Goal: Task Accomplishment & Management: Use online tool/utility

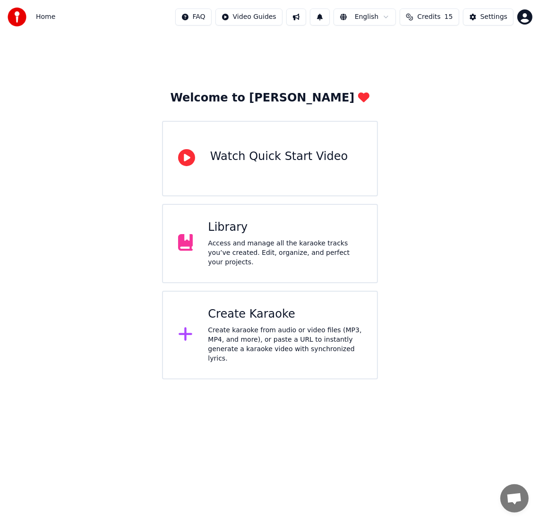
click at [249, 339] on div "Create karaoke from audio or video files (MP3, MP4, and more), or paste a URL t…" at bounding box center [285, 345] width 154 height 38
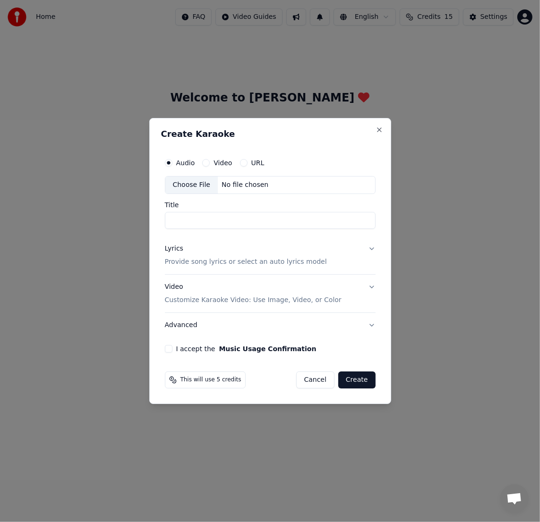
click at [193, 188] on div "Choose File" at bounding box center [191, 185] width 53 height 17
type input "******"
click at [169, 250] on div "Lyrics" at bounding box center [174, 248] width 18 height 9
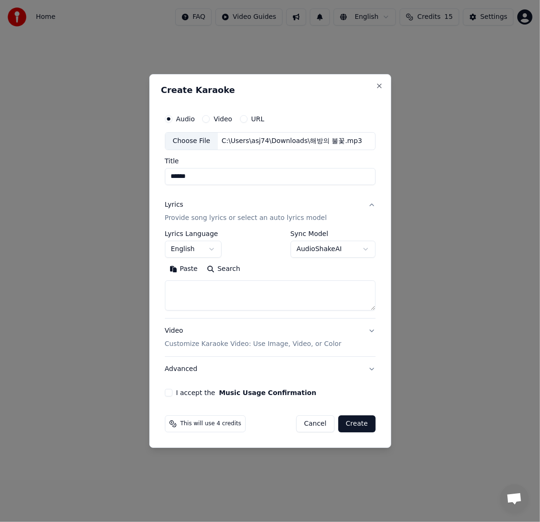
click at [185, 289] on textarea at bounding box center [270, 295] width 211 height 30
click at [171, 328] on div "Video Customize Karaoke Video: Use Image, Video, or Color" at bounding box center [252, 337] width 177 height 23
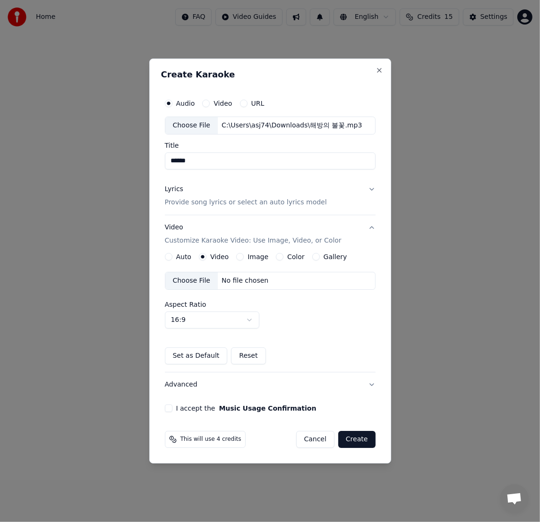
click at [196, 279] on div "Choose File" at bounding box center [191, 280] width 53 height 17
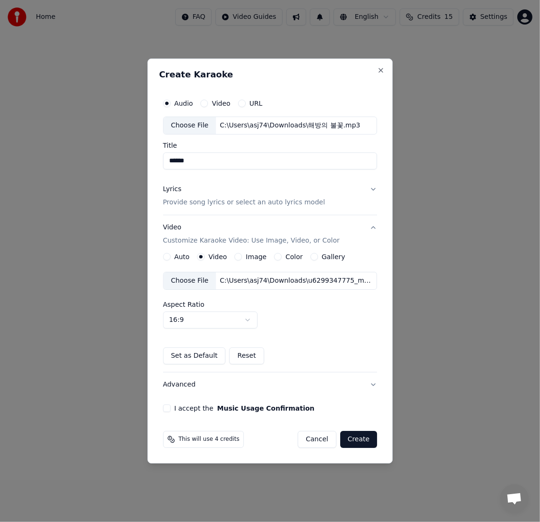
click at [168, 407] on button "I accept the Music Usage Confirmation" at bounding box center [167, 409] width 8 height 8
click at [373, 442] on button "Create" at bounding box center [358, 439] width 37 height 17
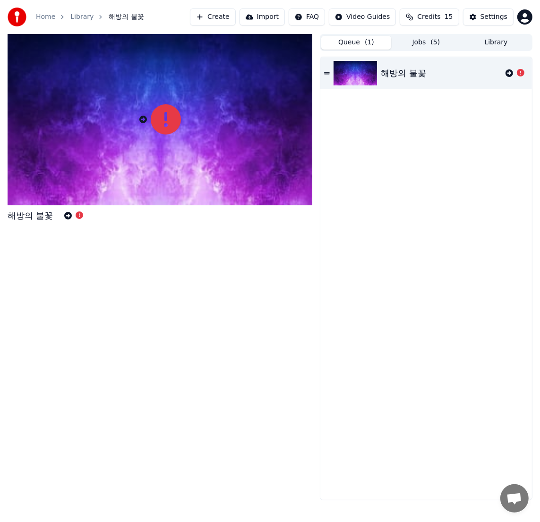
click at [347, 42] on button "Queue ( 1 )" at bounding box center [356, 43] width 70 height 14
click at [326, 72] on icon at bounding box center [327, 73] width 6 height 2
click at [474, 19] on button "Settings" at bounding box center [488, 16] width 51 height 17
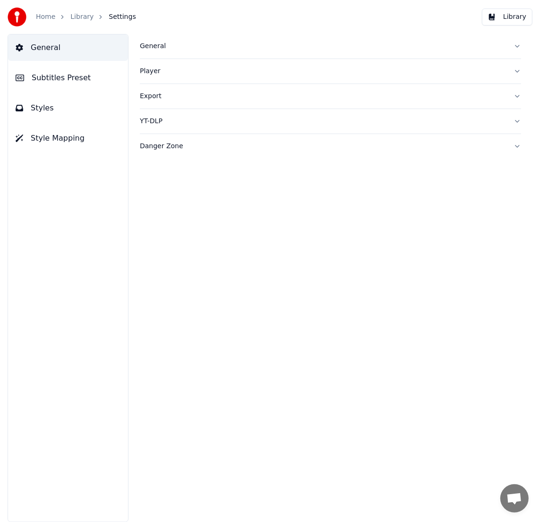
click at [52, 49] on span "General" at bounding box center [46, 47] width 30 height 11
click at [518, 18] on button "Library" at bounding box center [507, 16] width 51 height 17
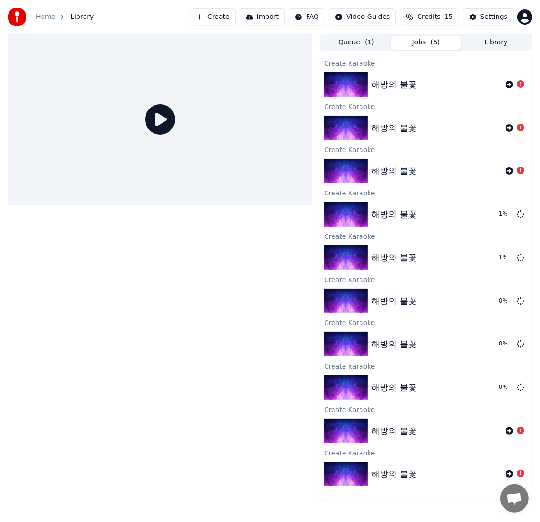
click at [438, 45] on span "( 5 )" at bounding box center [435, 42] width 9 height 9
click at [358, 41] on button "Queue ( 1 )" at bounding box center [356, 43] width 70 height 14
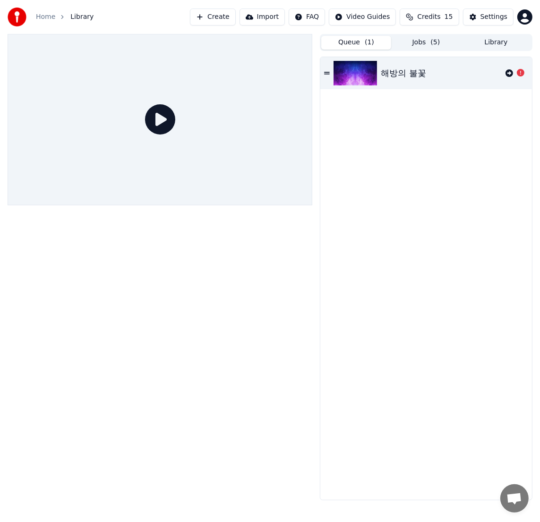
click at [437, 46] on span "( 5 )" at bounding box center [435, 42] width 9 height 9
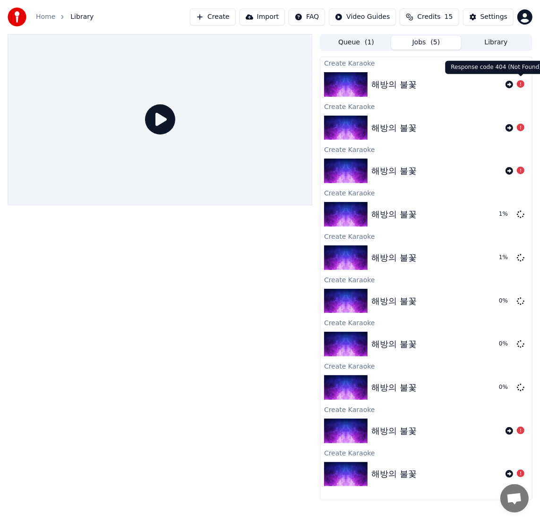
click at [521, 85] on icon at bounding box center [521, 84] width 8 height 8
click at [508, 127] on icon at bounding box center [509, 128] width 8 height 8
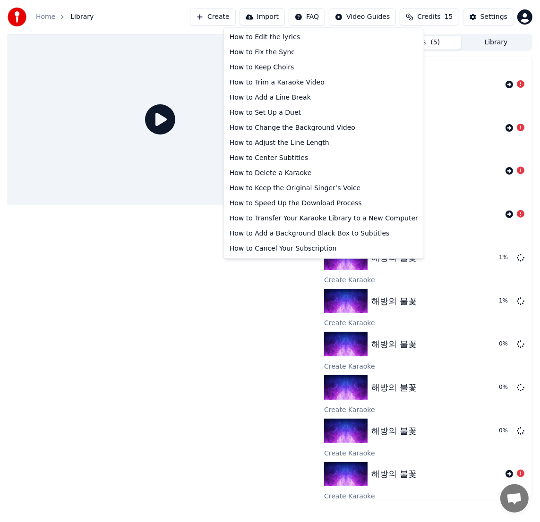
click at [319, 17] on html "Home Library Create Import FAQ Video Guides Credits 15 Settings Queue ( 1 ) Job…" at bounding box center [270, 261] width 540 height 522
click at [216, 309] on html "Home Library Create Import FAQ Video Guides Credits 15 Settings Queue ( 1 ) Job…" at bounding box center [270, 261] width 540 height 522
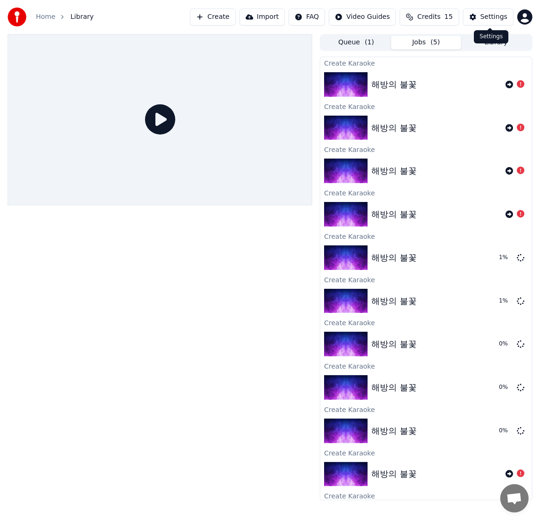
click at [485, 17] on div "Settings" at bounding box center [493, 16] width 27 height 9
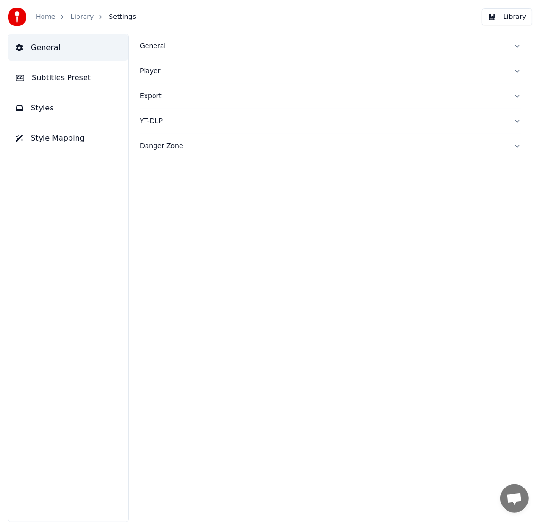
click at [54, 140] on span "Style Mapping" at bounding box center [58, 138] width 54 height 11
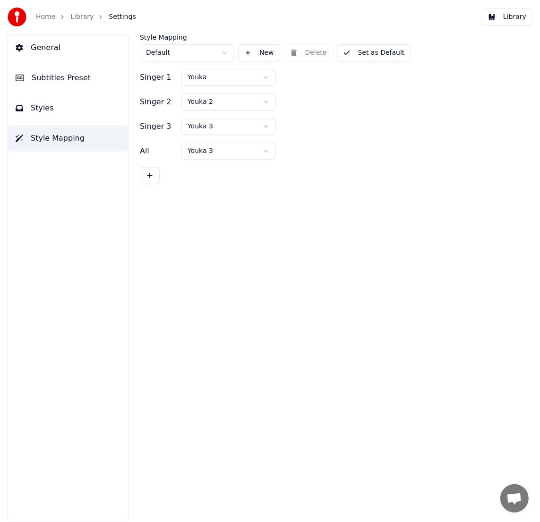
click at [38, 111] on span "Styles" at bounding box center [42, 107] width 23 height 11
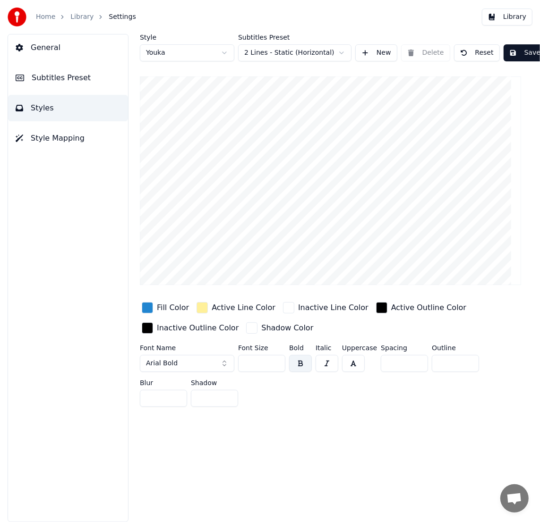
click at [43, 80] on span "Subtitles Preset" at bounding box center [61, 77] width 59 height 11
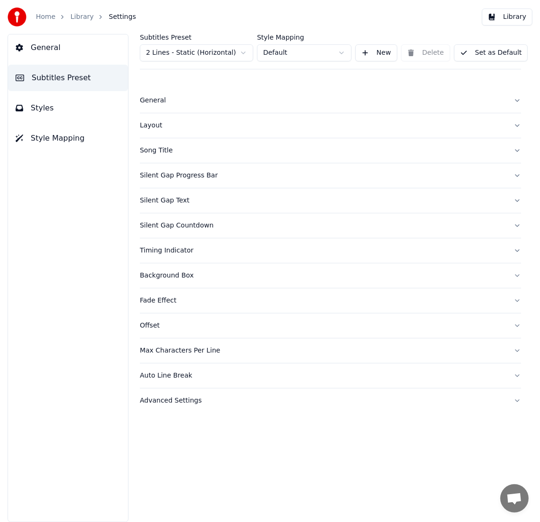
click at [187, 406] on button "Advanced Settings" at bounding box center [330, 401] width 381 height 25
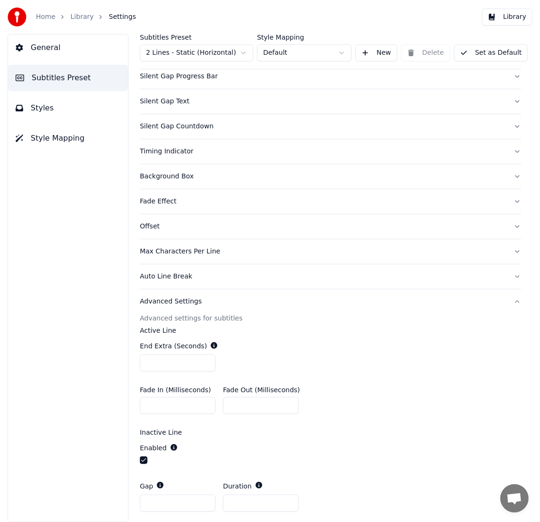
scroll to position [172, 0]
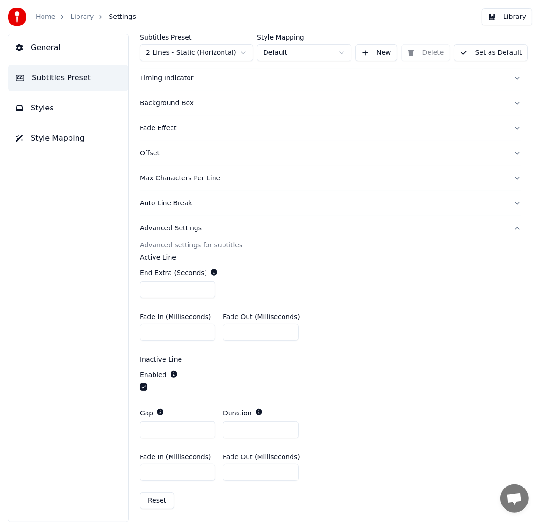
click at [48, 52] on span "General" at bounding box center [46, 47] width 30 height 11
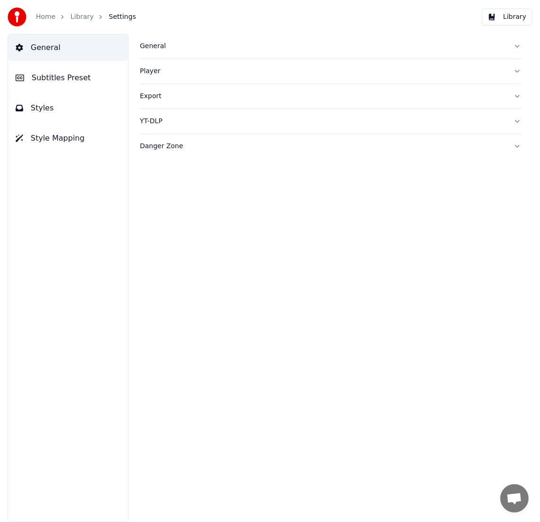
click at [176, 148] on div "Danger Zone" at bounding box center [323, 146] width 366 height 9
click at [206, 195] on button "Reset Settings" at bounding box center [179, 191] width 79 height 17
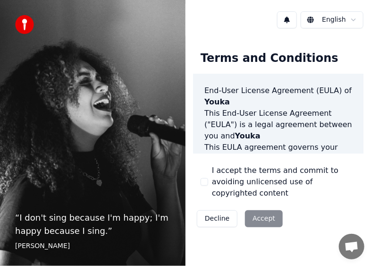
click at [296, 251] on div "English Terms and Conditions End-User License Agreement (EULA) of Youka This En…" at bounding box center [279, 133] width 186 height 266
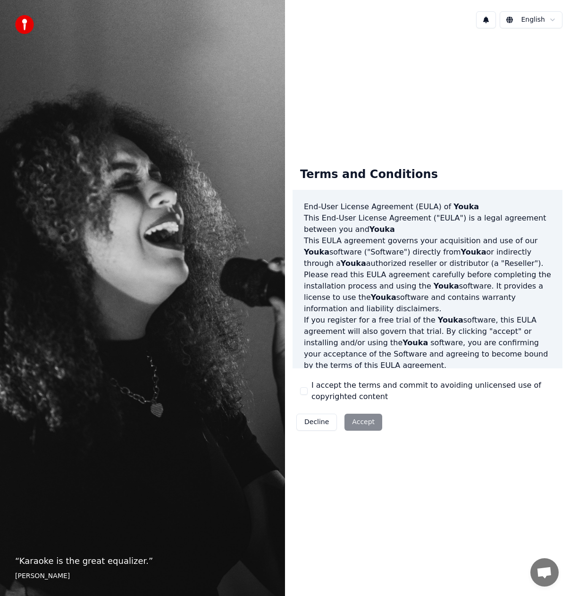
drag, startPoint x: 302, startPoint y: 390, endPoint x: 315, endPoint y: 398, distance: 16.4
click at [301, 390] on button "I accept the terms and commit to avoiding unlicensed use of copyrighted content" at bounding box center [304, 391] width 8 height 8
click at [369, 423] on button "Accept" at bounding box center [364, 422] width 38 height 17
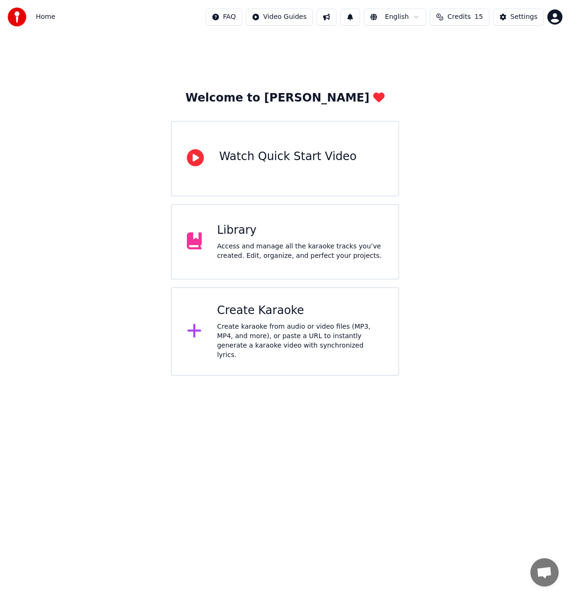
click at [251, 331] on div "Create karaoke from audio or video files (MP3, MP4, and more), or paste a URL t…" at bounding box center [300, 341] width 166 height 38
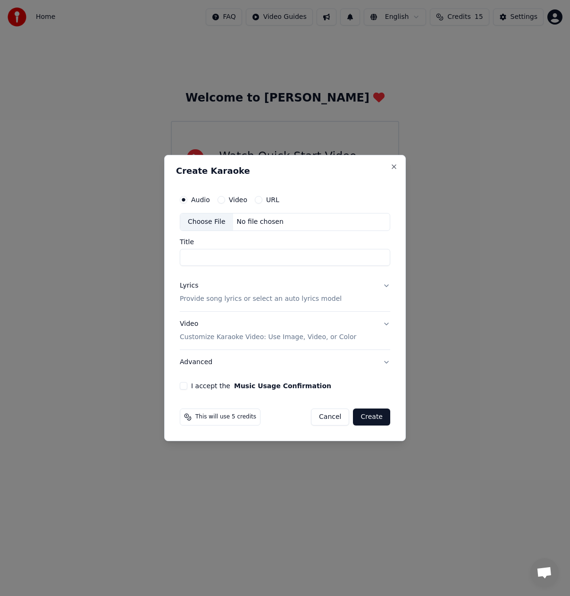
click at [190, 221] on div "Choose File" at bounding box center [206, 221] width 53 height 17
type input "******"
click at [185, 285] on div "Lyrics" at bounding box center [189, 285] width 18 height 9
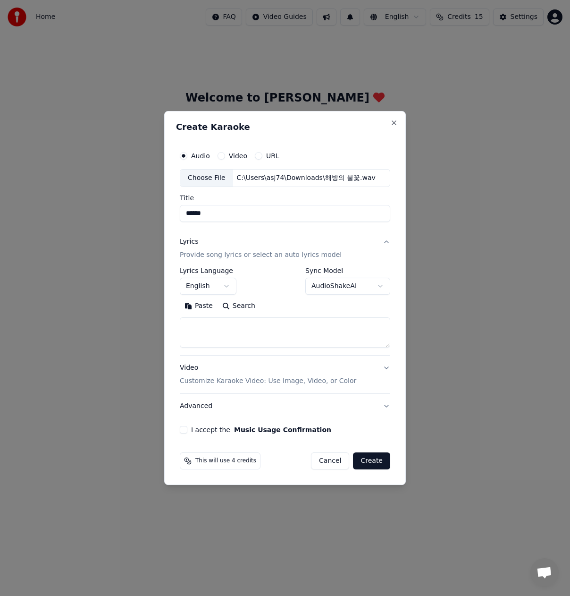
click at [210, 331] on textarea at bounding box center [285, 332] width 211 height 30
click at [191, 367] on div "Video Customize Karaoke Video: Use Image, Video, or Color" at bounding box center [268, 374] width 177 height 23
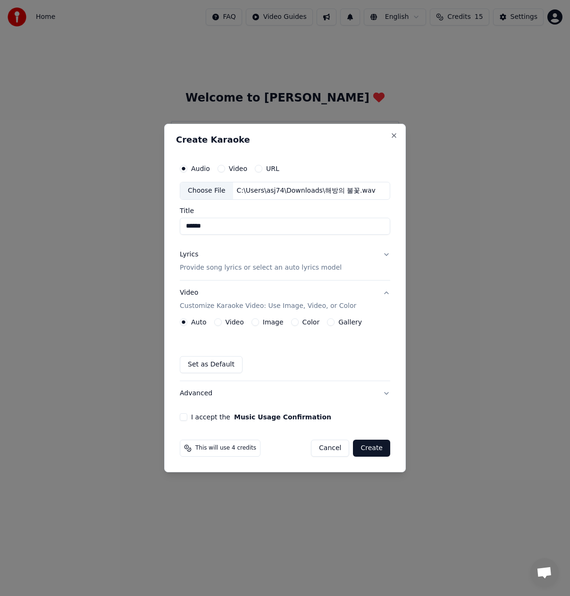
click at [215, 324] on button "Video" at bounding box center [218, 322] width 8 height 8
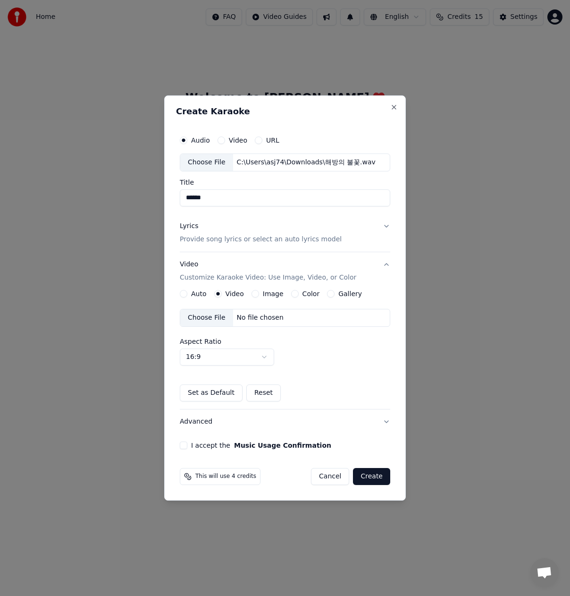
click at [209, 317] on div "Choose File" at bounding box center [206, 317] width 53 height 17
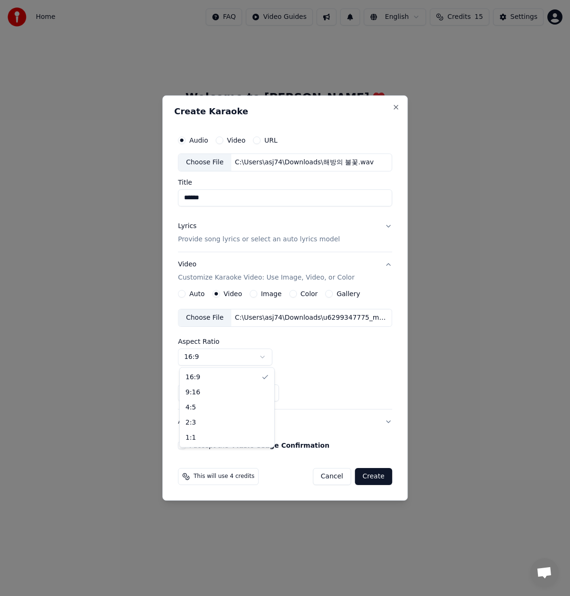
click at [212, 361] on body "Home FAQ Video Guides English Credits 15 Settings Welcome to Youka Watch Quick …" at bounding box center [285, 188] width 570 height 376
select select "****"
click at [183, 444] on button "I accept the Music Usage Confirmation" at bounding box center [182, 445] width 8 height 8
click at [370, 479] on button "Create" at bounding box center [373, 476] width 37 height 17
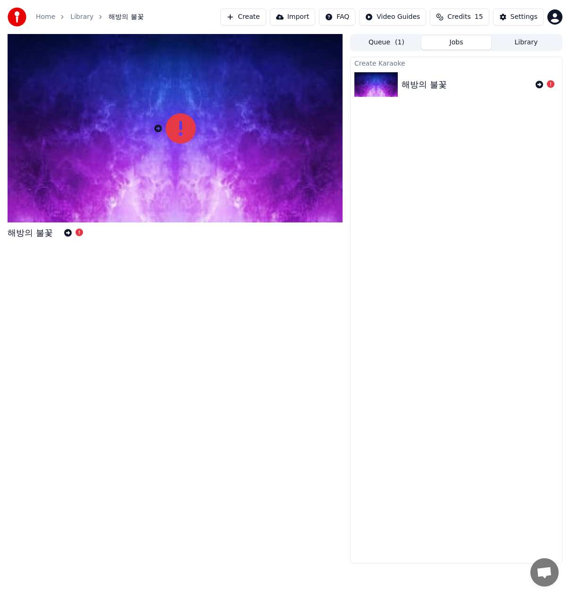
click at [553, 83] on icon at bounding box center [551, 84] width 8 height 8
click at [256, 18] on button "Create" at bounding box center [243, 16] width 46 height 17
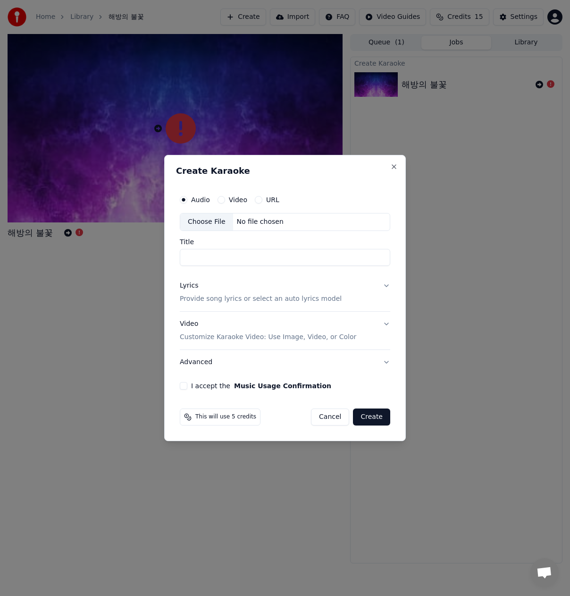
click at [204, 227] on div "Choose File" at bounding box center [206, 221] width 53 height 17
type input "****"
click at [183, 284] on div "Lyrics" at bounding box center [189, 285] width 18 height 9
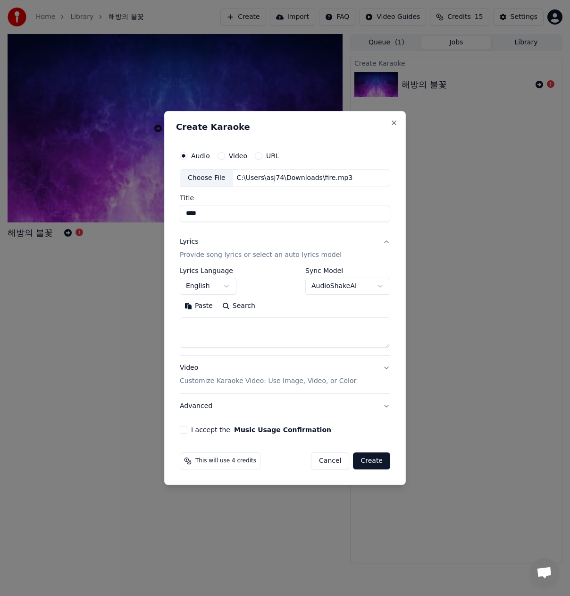
click at [219, 283] on body "**********" at bounding box center [285, 298] width 570 height 596
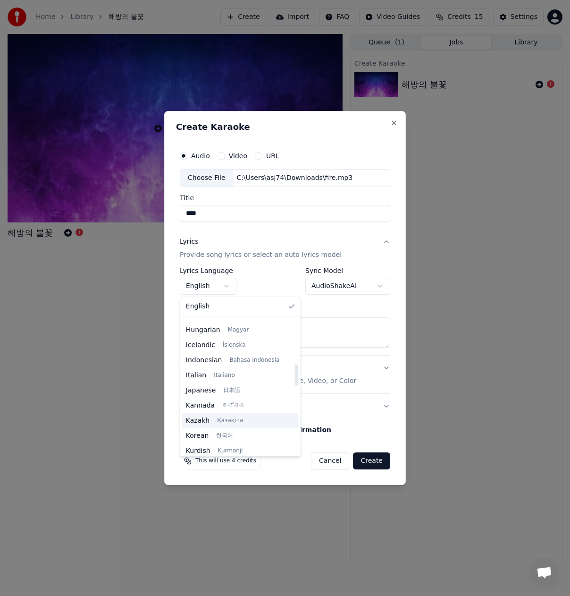
scroll to position [330, 0]
select select "**"
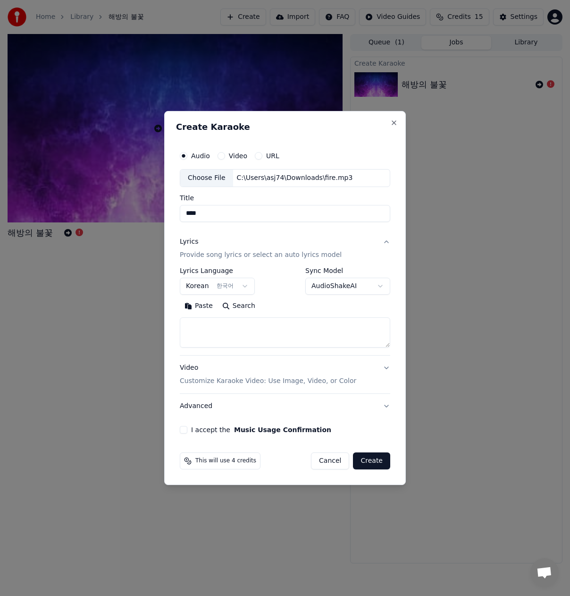
click at [365, 288] on body "**********" at bounding box center [285, 298] width 570 height 596
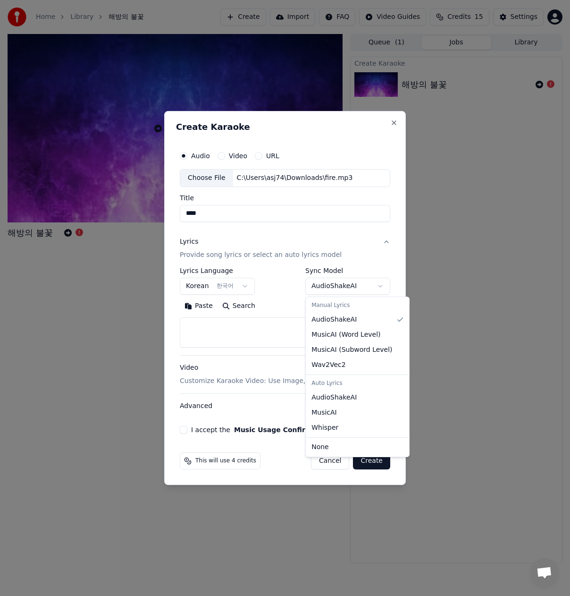
select select "**********"
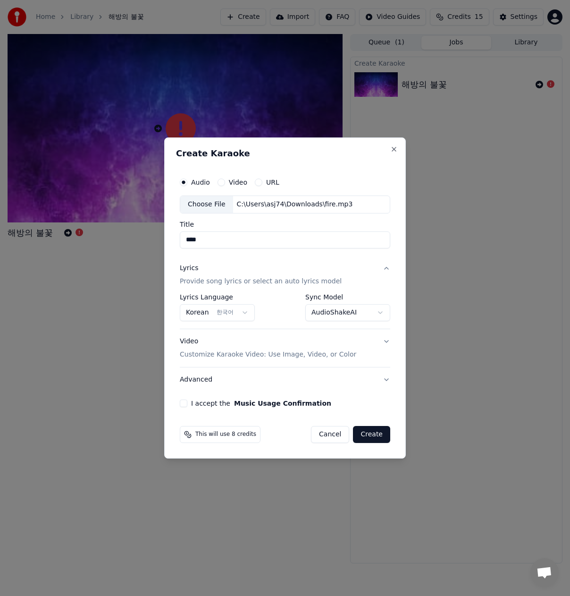
click at [187, 339] on div "Video Customize Karaoke Video: Use Image, Video, or Color" at bounding box center [268, 348] width 177 height 23
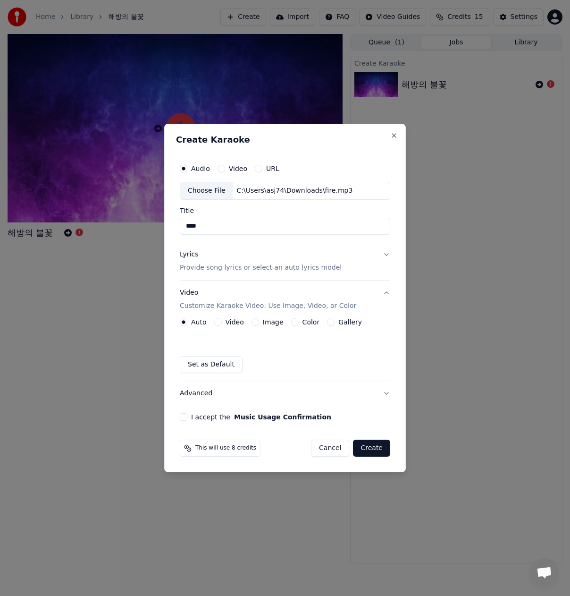
click at [217, 321] on button "Video" at bounding box center [218, 322] width 8 height 8
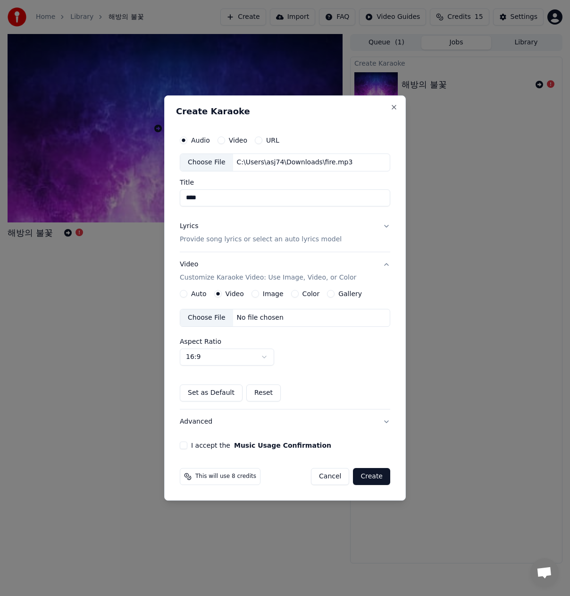
click at [212, 354] on body "Home Library 해방의 불꽃 Create Import FAQ Video Guides Credits 15 Settings 해방의 불꽃 Q…" at bounding box center [285, 298] width 570 height 596
select select "****"
click at [210, 317] on div "Choose File" at bounding box center [206, 317] width 53 height 17
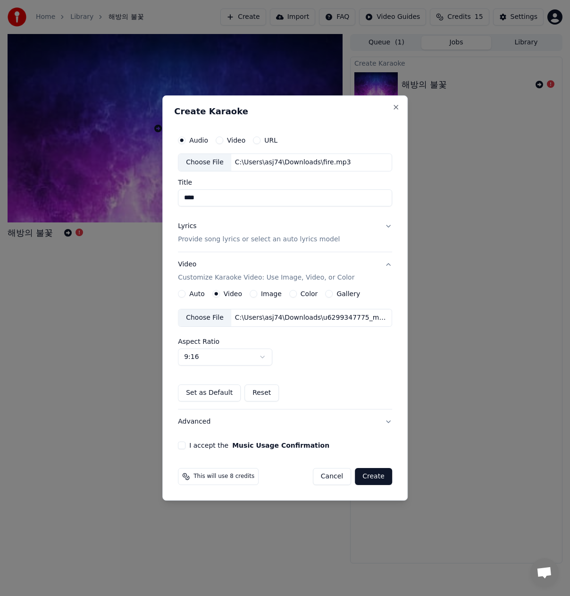
click at [182, 445] on button "I accept the Music Usage Confirmation" at bounding box center [182, 445] width 8 height 8
click at [381, 475] on button "Create" at bounding box center [373, 476] width 37 height 17
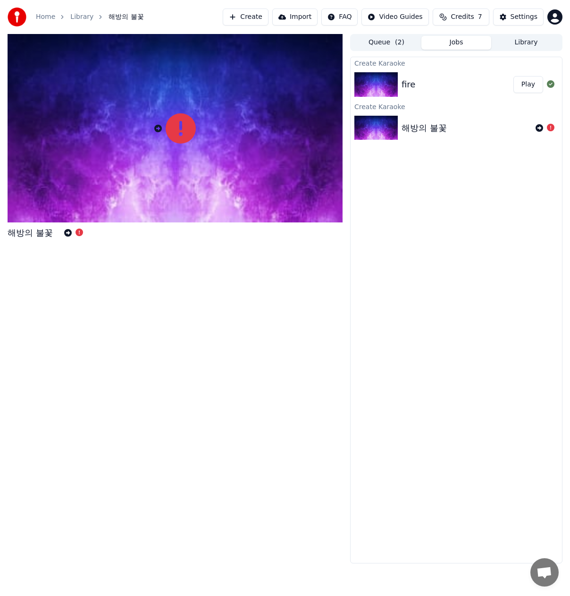
click at [372, 81] on img at bounding box center [376, 84] width 43 height 25
click at [523, 86] on button "Play" at bounding box center [529, 84] width 30 height 17
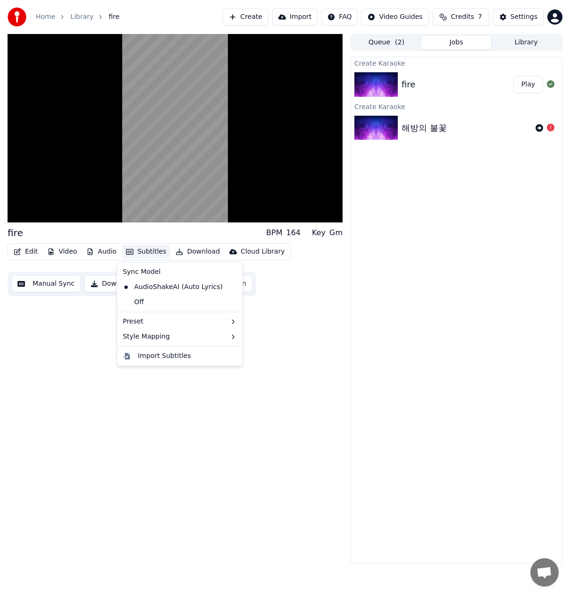
click at [140, 253] on button "Subtitles" at bounding box center [146, 251] width 48 height 13
click at [140, 301] on div "Off" at bounding box center [180, 302] width 122 height 15
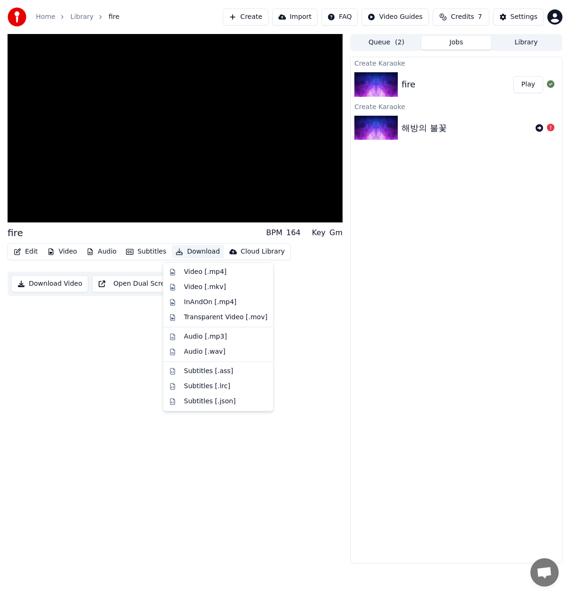
click at [184, 253] on button "Download" at bounding box center [198, 251] width 52 height 13
click at [208, 274] on div "Video [.mp4]" at bounding box center [205, 271] width 42 height 9
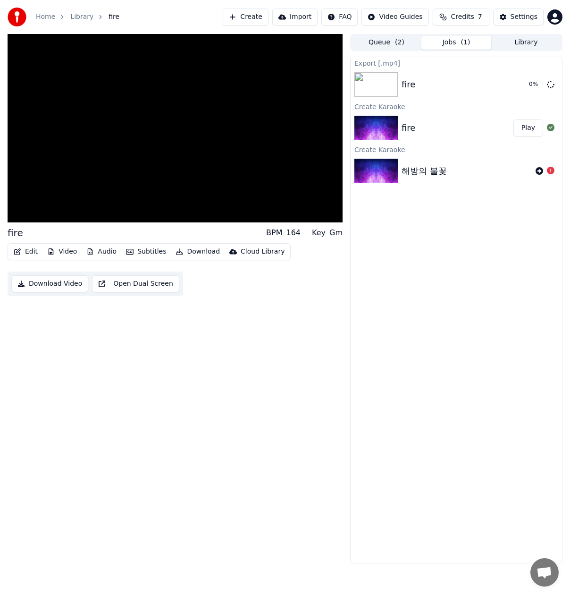
click at [189, 252] on button "Download" at bounding box center [198, 251] width 52 height 13
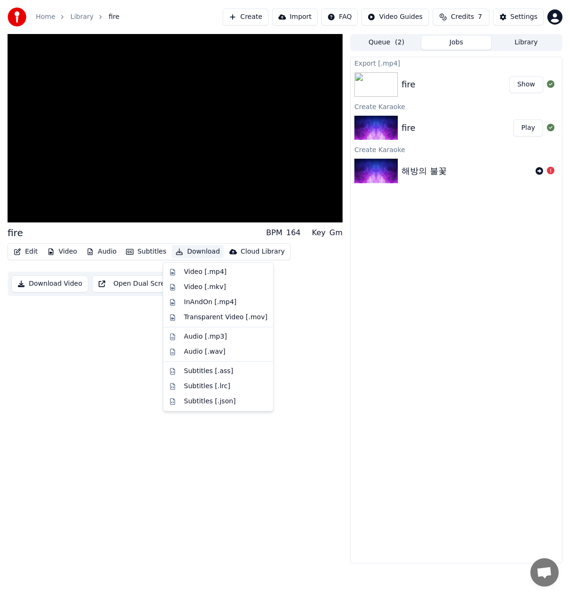
click at [363, 317] on div "Export [.mp4] fire Show Create Karaoke fire Play Create Karaoke 해방의 불꽃" at bounding box center [456, 310] width 212 height 507
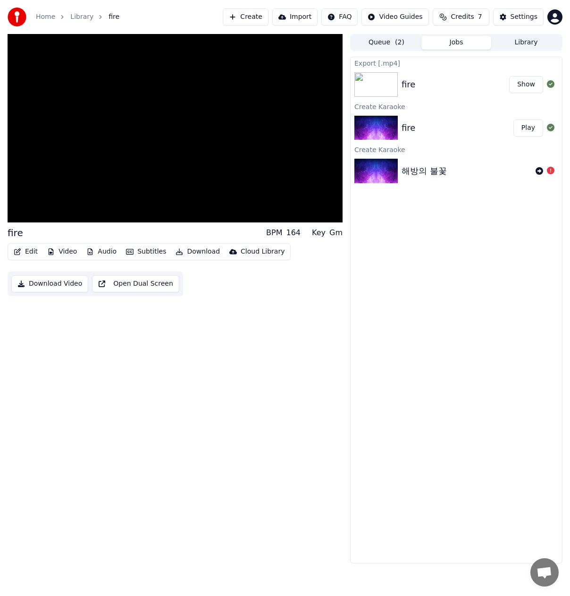
click at [58, 286] on button "Download Video" at bounding box center [49, 283] width 77 height 17
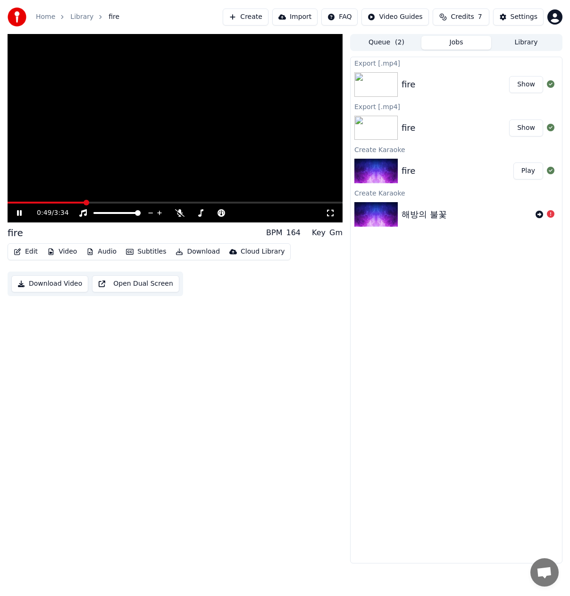
click at [200, 127] on video at bounding box center [175, 128] width 335 height 188
click at [237, 216] on span at bounding box center [235, 213] width 6 height 6
click at [12, 210] on div "0:49 / 3:34" at bounding box center [175, 212] width 328 height 9
click at [15, 210] on icon at bounding box center [26, 213] width 22 height 8
click at [192, 252] on button "Download" at bounding box center [198, 251] width 52 height 13
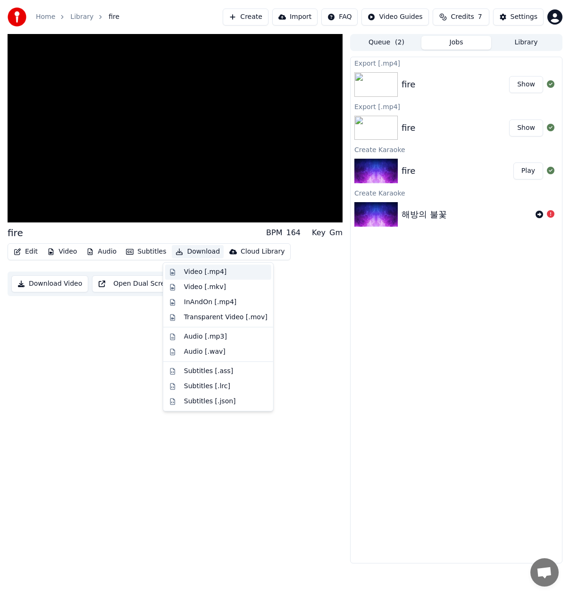
click at [211, 271] on div "Video [.mp4]" at bounding box center [205, 271] width 42 height 9
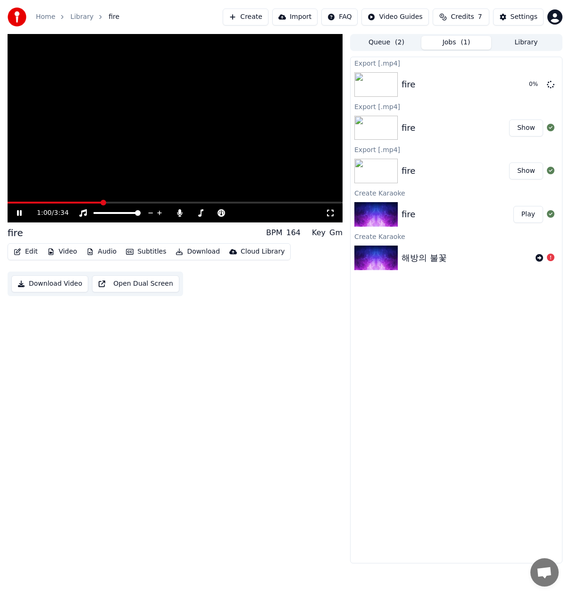
click at [66, 156] on video at bounding box center [175, 128] width 335 height 188
click at [179, 351] on div "1:00 / 3:34 fire BPM 164 Key Gm Edit Video Audio Subtitles Download Cloud Libra…" at bounding box center [175, 298] width 335 height 529
click at [262, 18] on button "Create" at bounding box center [246, 16] width 46 height 17
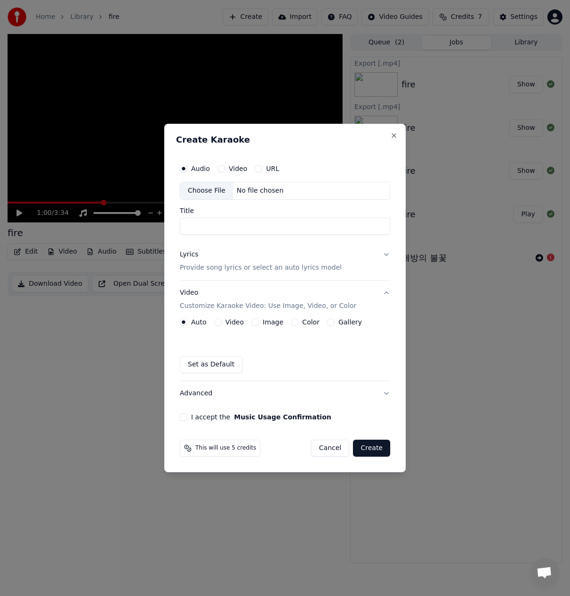
click at [219, 168] on button "Video" at bounding box center [222, 169] width 8 height 8
click at [208, 187] on div "Choose File" at bounding box center [206, 190] width 53 height 17
type input "**********"
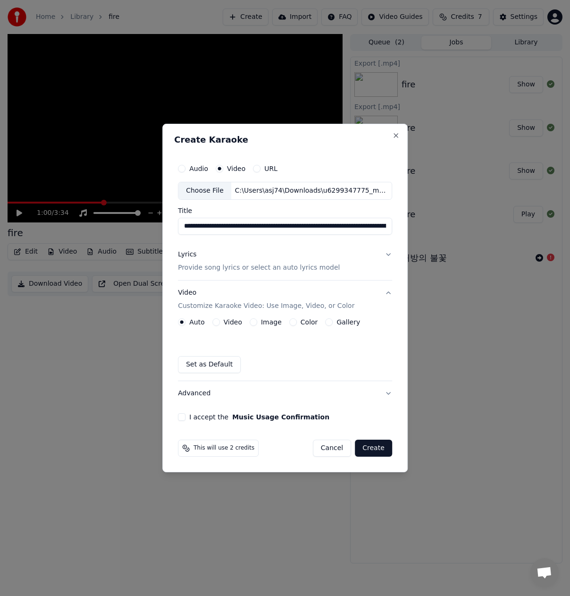
click at [182, 169] on button "Audio" at bounding box center [182, 169] width 8 height 8
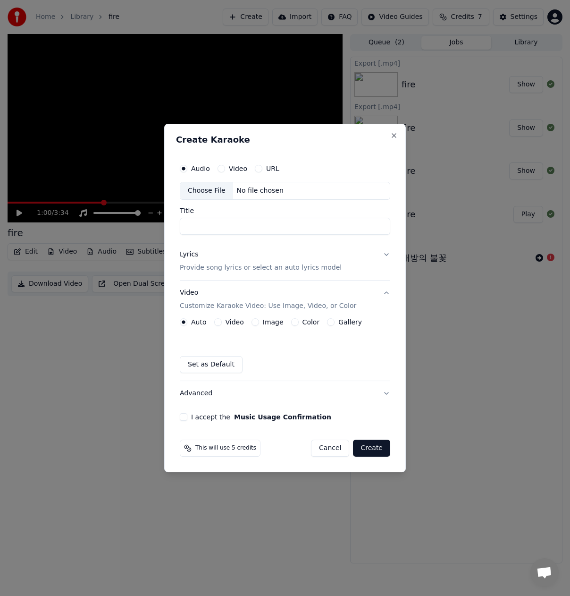
click at [203, 188] on div "Choose File" at bounding box center [206, 190] width 53 height 17
click at [202, 195] on div "Choose File" at bounding box center [206, 190] width 53 height 17
type input "******"
click at [188, 254] on div "Lyrics" at bounding box center [189, 254] width 18 height 9
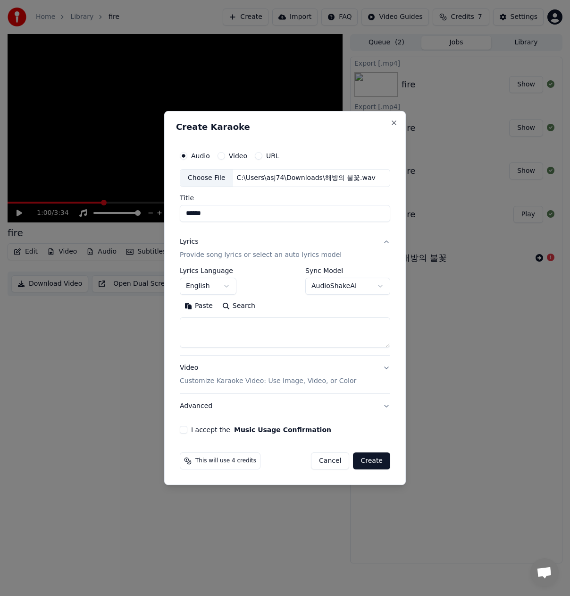
click at [338, 286] on body "**********" at bounding box center [285, 298] width 570 height 596
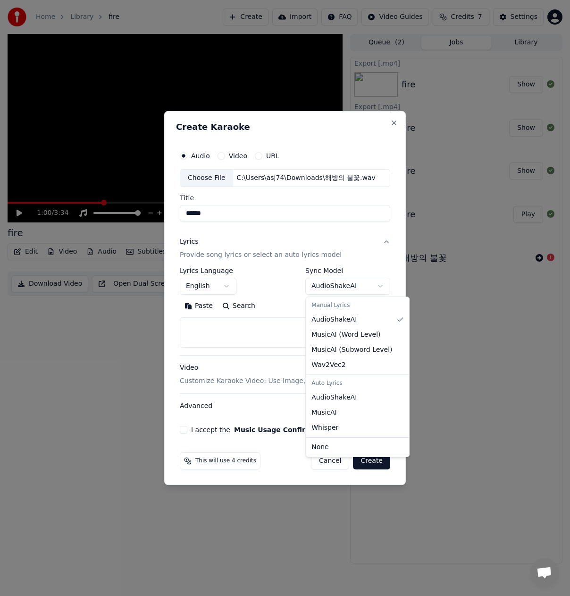
select select "**********"
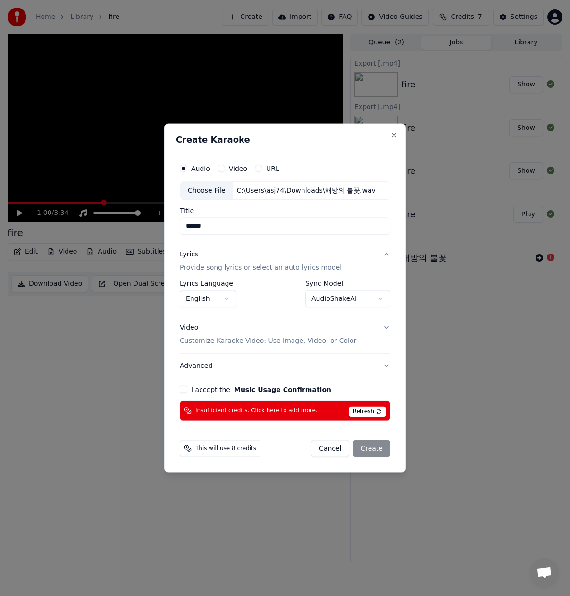
click at [211, 298] on body "**********" at bounding box center [285, 298] width 570 height 596
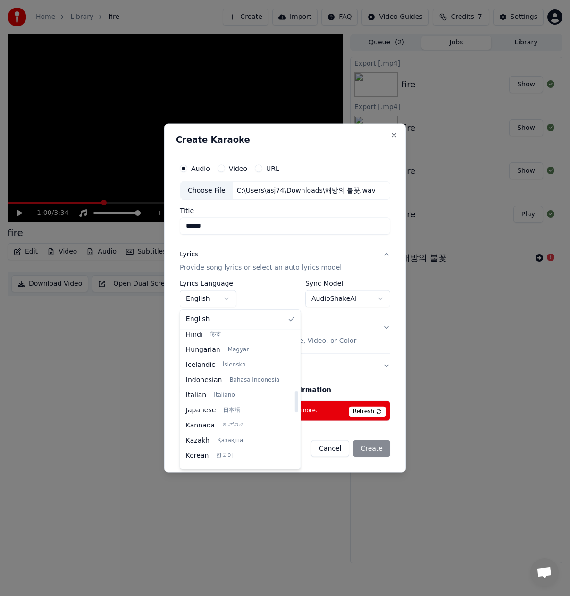
scroll to position [378, 0]
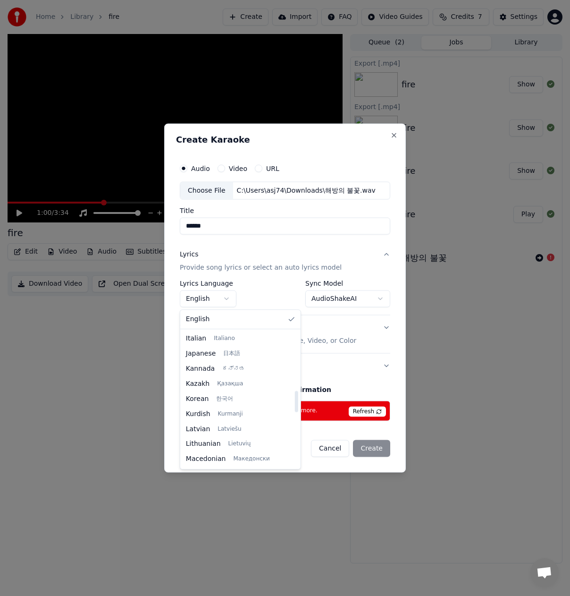
select select "**"
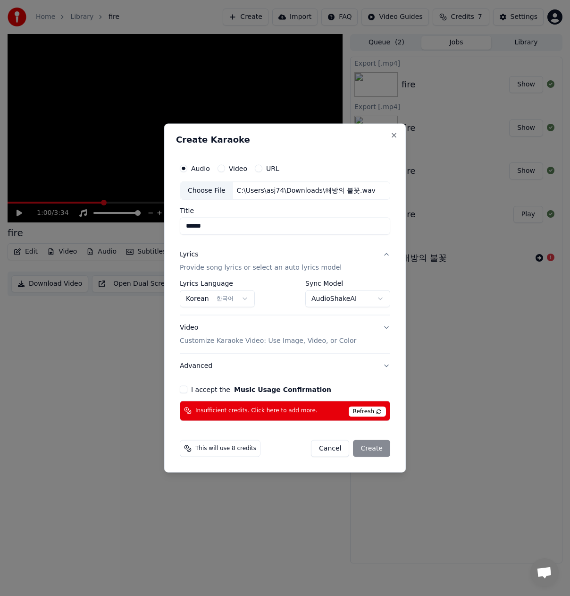
click at [189, 328] on div "Video Customize Karaoke Video: Use Image, Video, or Color" at bounding box center [268, 334] width 177 height 23
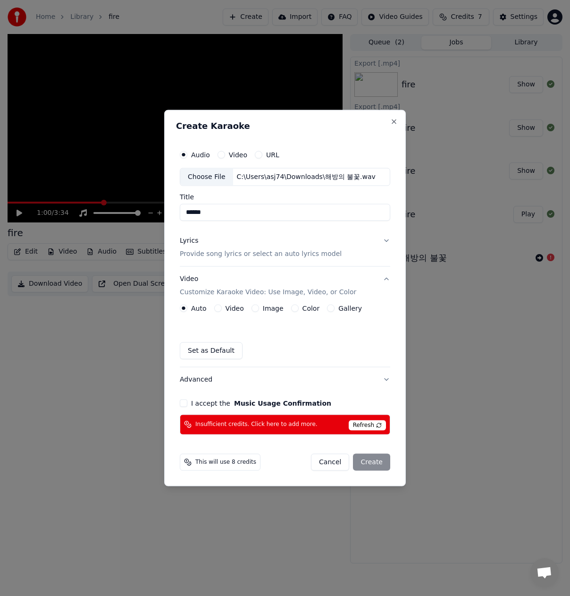
click at [217, 309] on button "Video" at bounding box center [218, 308] width 8 height 8
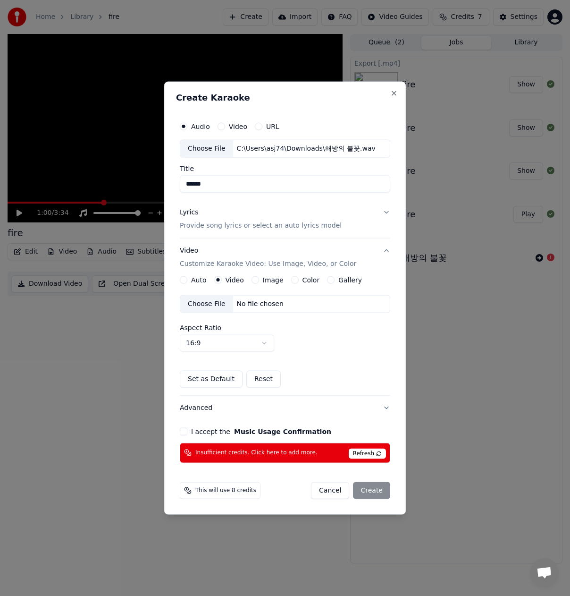
click at [208, 302] on div "Choose File" at bounding box center [206, 303] width 53 height 17
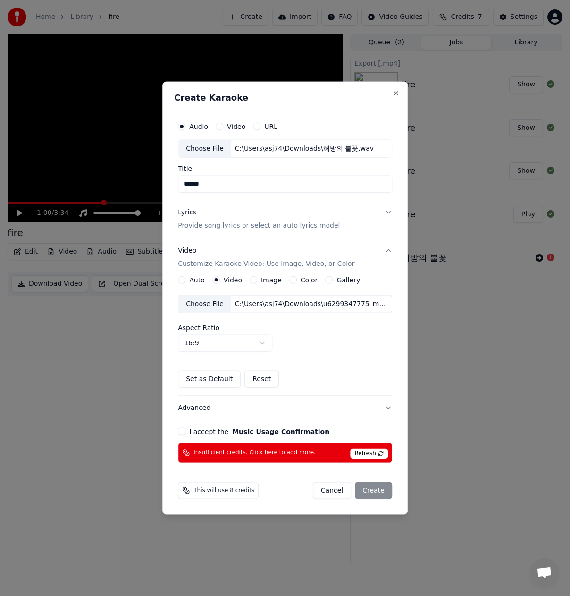
click at [249, 347] on body "Home Library fire Create Import FAQ Video Guides Credits 7 Settings 1:00 / 3:34…" at bounding box center [285, 298] width 570 height 596
select select "****"
click at [187, 431] on div "I accept the Music Usage Confirmation" at bounding box center [285, 431] width 214 height 8
click at [187, 433] on div "I accept the Music Usage Confirmation" at bounding box center [285, 431] width 214 height 8
click at [363, 452] on span "Refresh" at bounding box center [368, 453] width 37 height 10
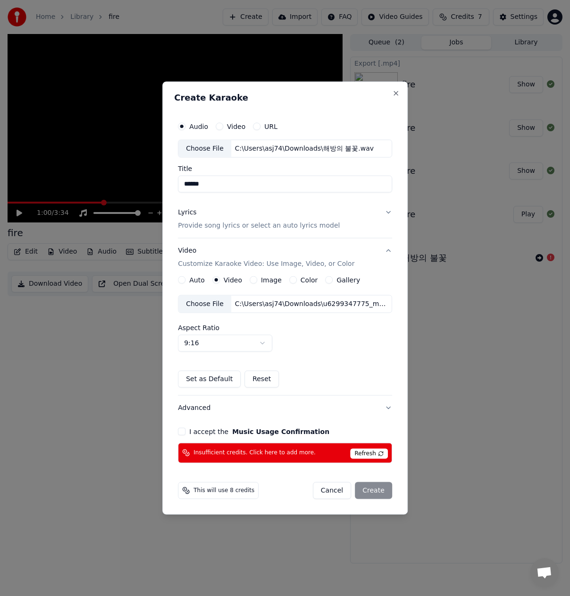
click at [370, 448] on span "Refresh" at bounding box center [368, 453] width 37 height 10
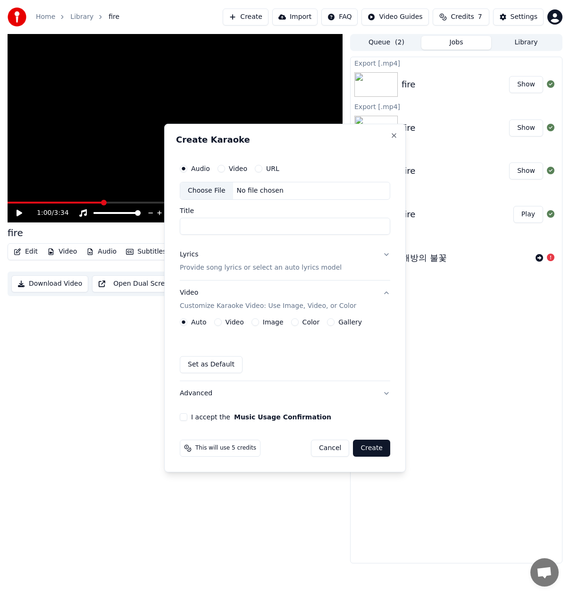
drag, startPoint x: 144, startPoint y: 425, endPoint x: 166, endPoint y: 426, distance: 21.7
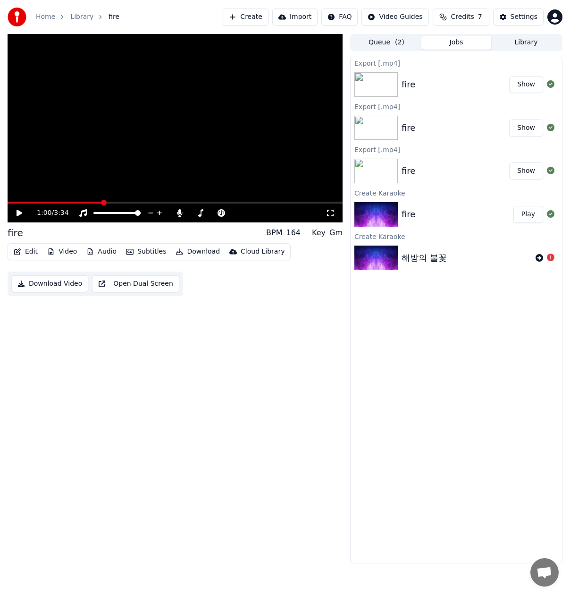
click at [263, 17] on button "Create" at bounding box center [246, 16] width 46 height 17
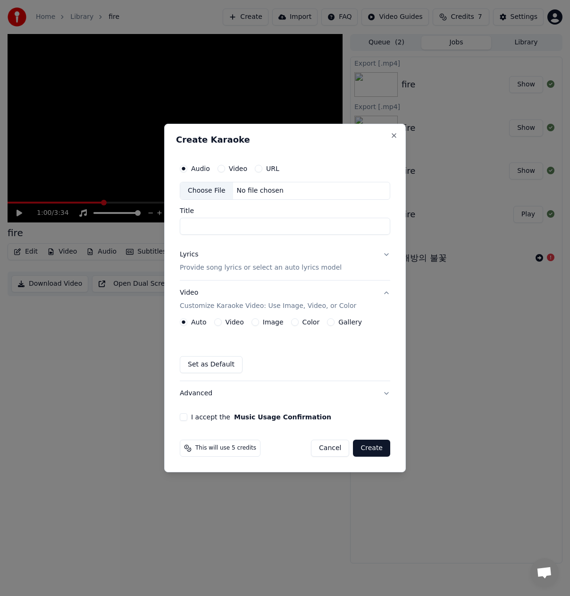
click at [205, 191] on div "Choose File" at bounding box center [206, 190] width 53 height 17
type input "******"
click at [219, 271] on p "Provide song lyrics or select an auto lyrics model" at bounding box center [261, 267] width 162 height 9
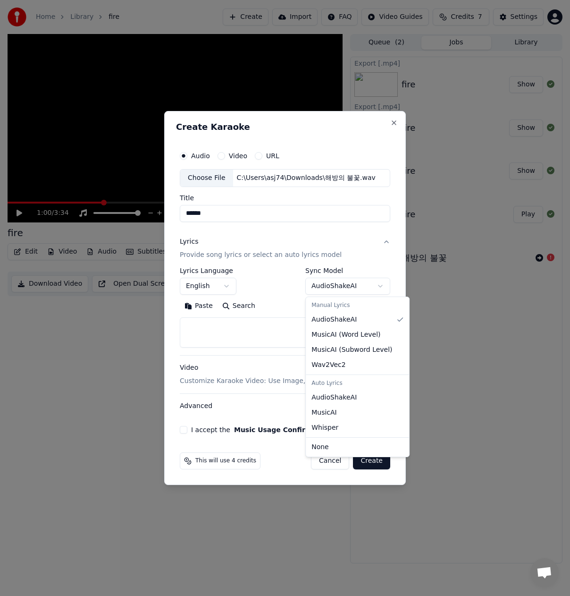
click at [346, 290] on body "**********" at bounding box center [285, 298] width 570 height 596
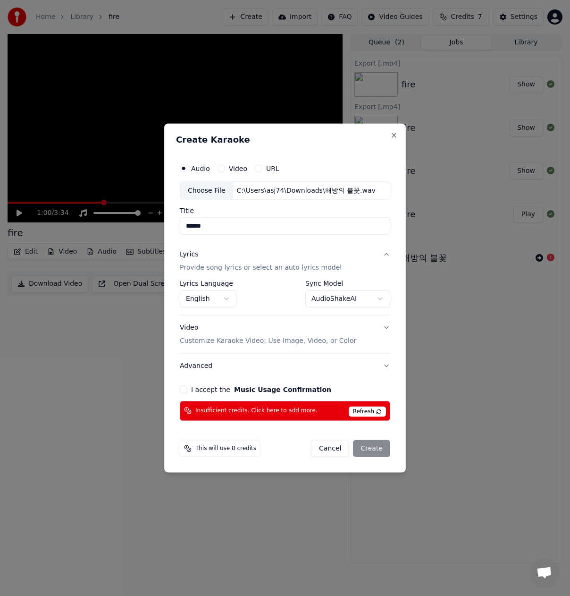
click at [336, 296] on body "**********" at bounding box center [285, 298] width 570 height 596
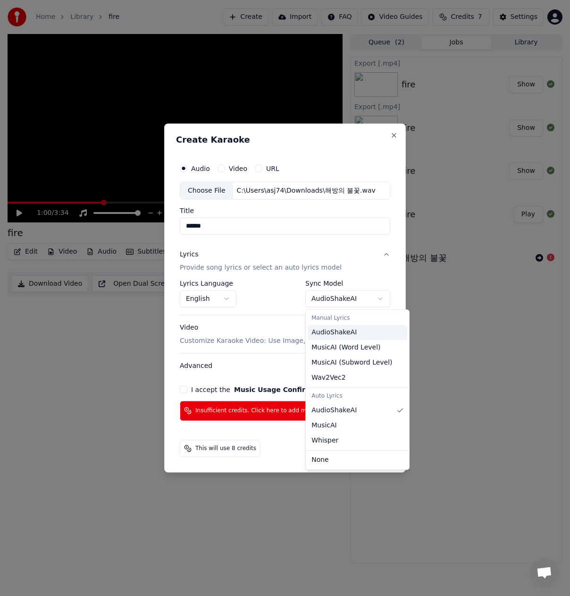
select select "**********"
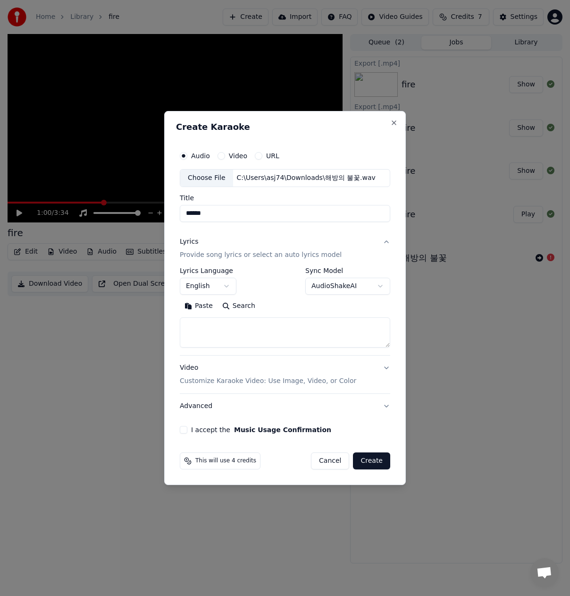
click at [259, 339] on textarea at bounding box center [285, 332] width 211 height 30
type textarea "***"
click at [182, 364] on div "Video Customize Karaoke Video: Use Image, Video, or Color" at bounding box center [268, 374] width 177 height 23
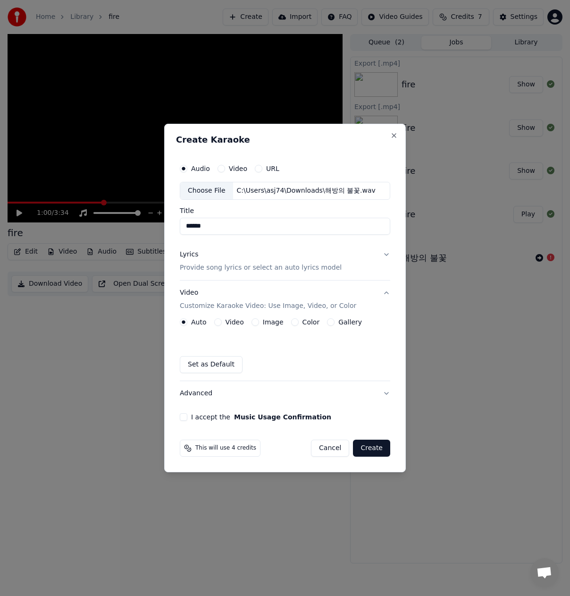
click at [221, 325] on div "Video" at bounding box center [229, 322] width 30 height 8
click at [217, 320] on button "Video" at bounding box center [218, 322] width 8 height 8
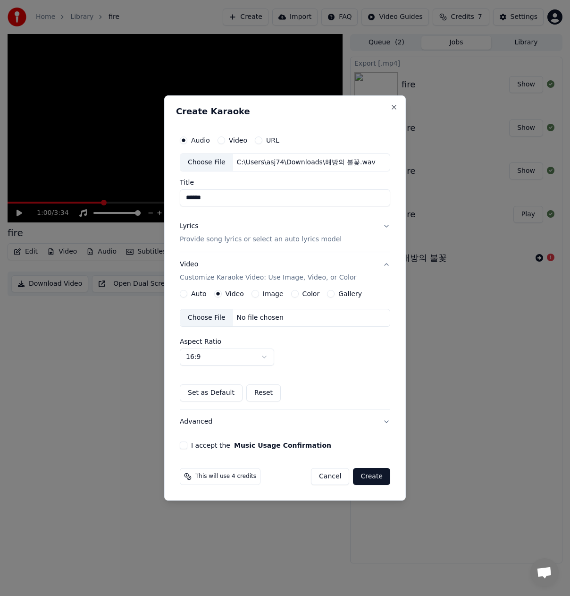
click at [213, 322] on div "Choose File" at bounding box center [206, 317] width 53 height 17
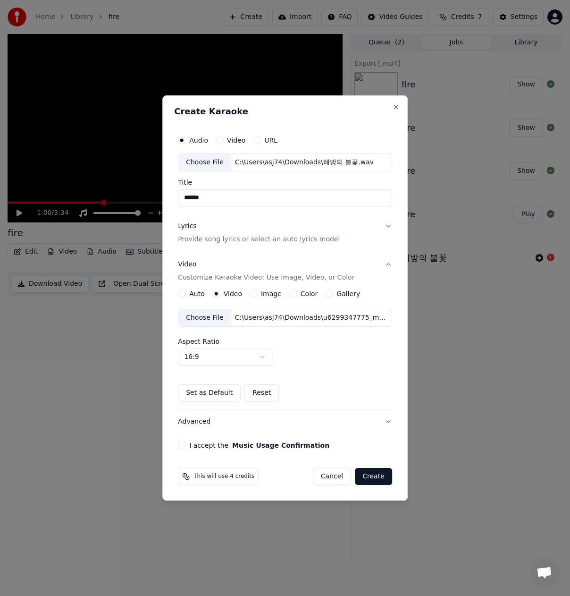
click at [182, 443] on button "I accept the Music Usage Confirmation" at bounding box center [182, 445] width 8 height 8
click at [377, 479] on button "Create" at bounding box center [373, 476] width 37 height 17
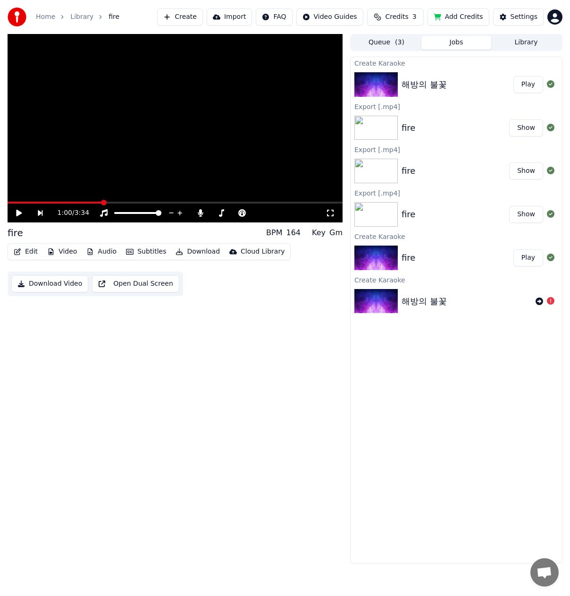
click at [380, 85] on img at bounding box center [376, 84] width 43 height 25
click at [529, 85] on button "Play" at bounding box center [529, 84] width 30 height 17
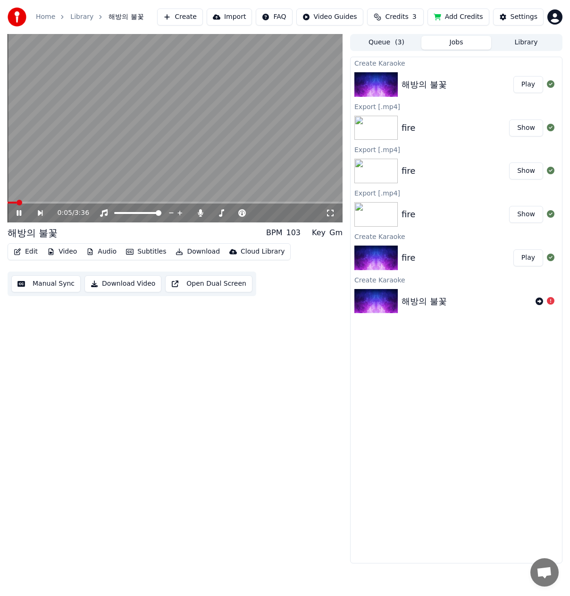
click at [143, 254] on button "Subtitles" at bounding box center [146, 251] width 48 height 13
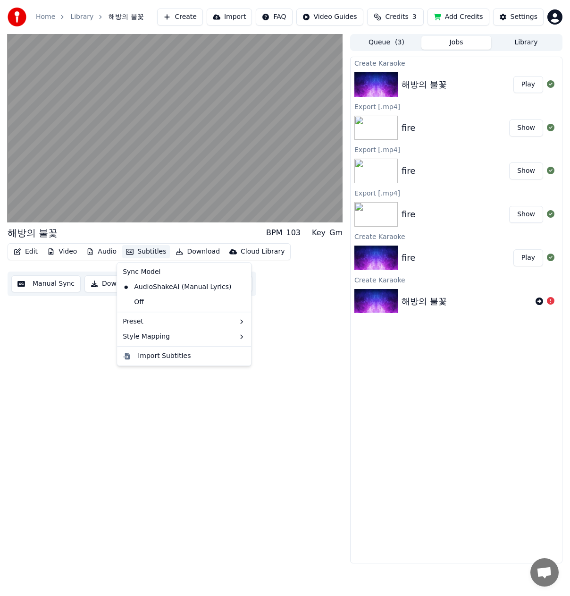
click at [379, 390] on div "Create Karaoke 해방의 불꽃 Play Export [.mp4] fire Show Export [.mp4] fire Show Expo…" at bounding box center [456, 310] width 212 height 507
click at [142, 251] on button "Subtitles" at bounding box center [146, 251] width 48 height 13
click at [145, 300] on div "Off" at bounding box center [184, 302] width 130 height 15
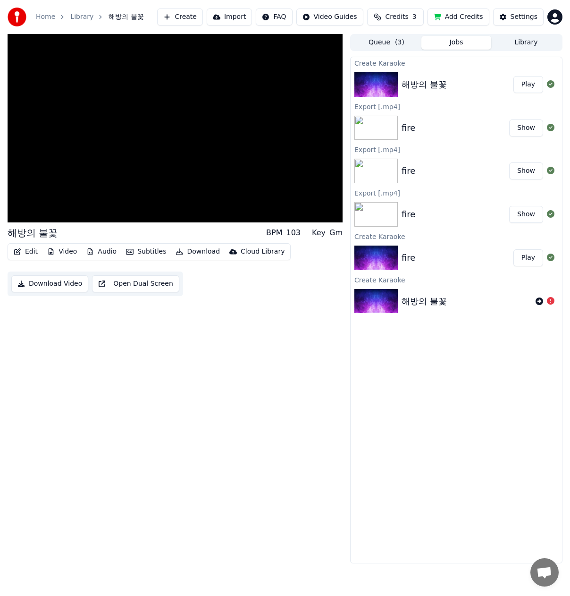
click at [199, 252] on button "Download" at bounding box center [198, 251] width 52 height 13
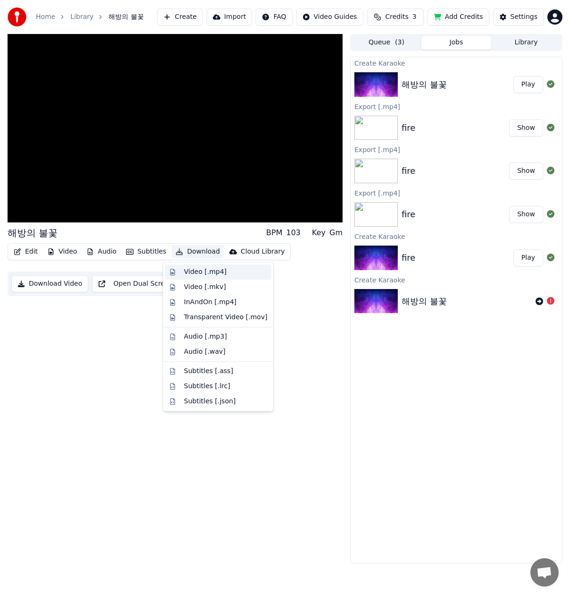
click at [210, 273] on div "Video [.mp4]" at bounding box center [205, 271] width 42 height 9
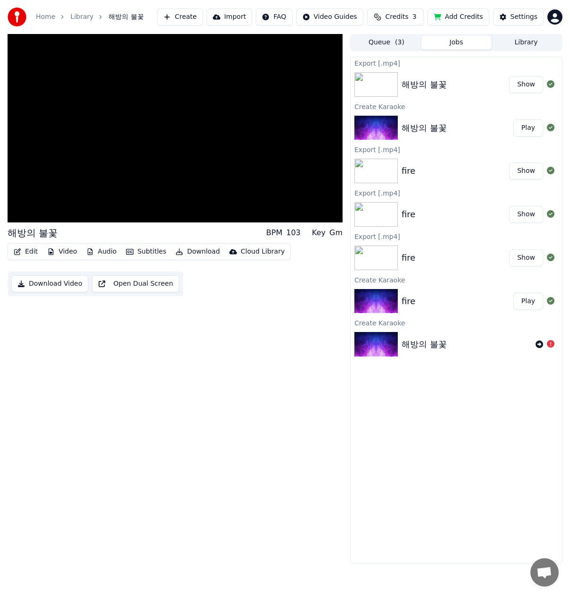
click at [25, 250] on button "Edit" at bounding box center [26, 251] width 32 height 13
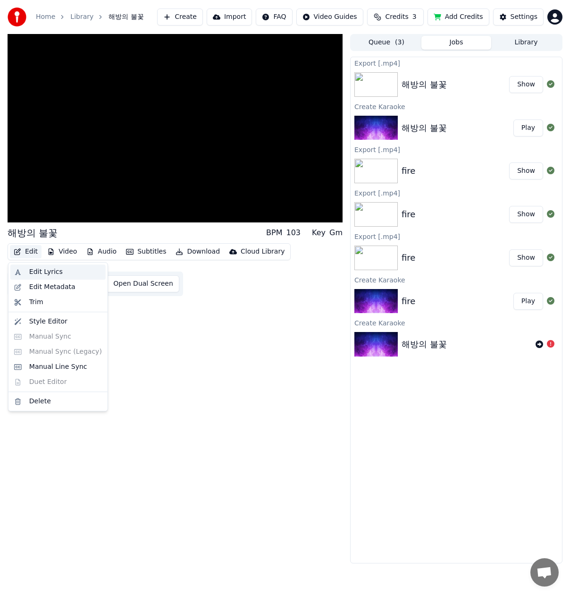
click at [68, 273] on div "Edit Lyrics" at bounding box center [65, 271] width 73 height 9
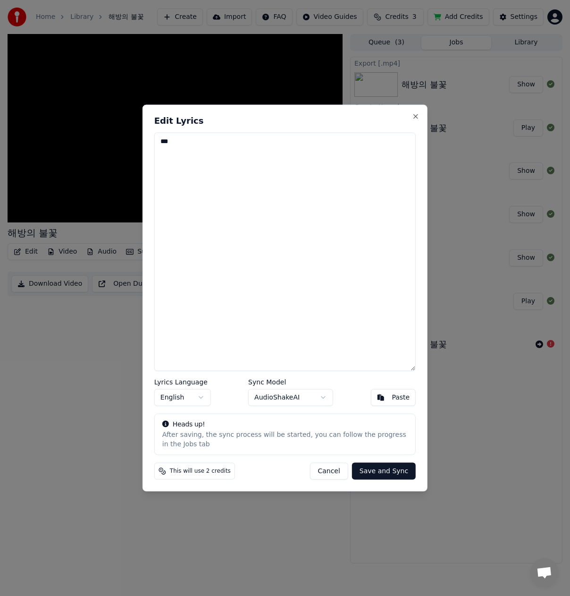
drag, startPoint x: 172, startPoint y: 138, endPoint x: 160, endPoint y: 143, distance: 13.3
click at [160, 143] on textarea "***" at bounding box center [285, 252] width 262 height 238
paste textarea "**********"
drag, startPoint x: 281, startPoint y: 213, endPoint x: 155, endPoint y: 139, distance: 146.9
click at [155, 139] on textarea "**********" at bounding box center [285, 252] width 262 height 238
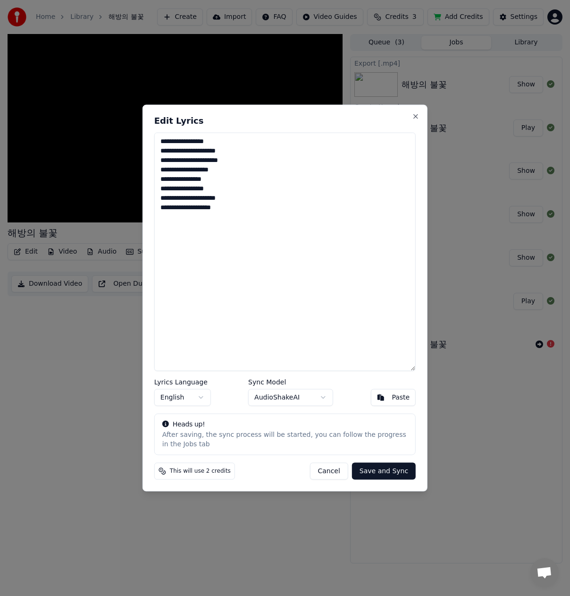
paste textarea "**********"
type textarea "**********"
click at [382, 472] on button "Save and Sync" at bounding box center [384, 470] width 64 height 17
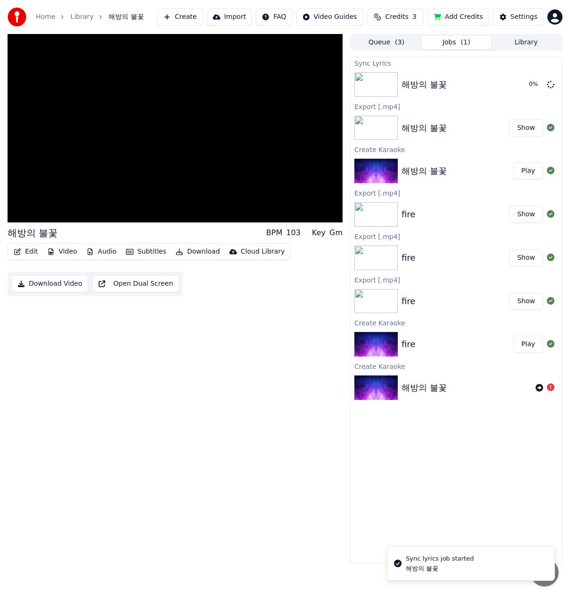
click at [143, 250] on button "Subtitles" at bounding box center [146, 251] width 48 height 13
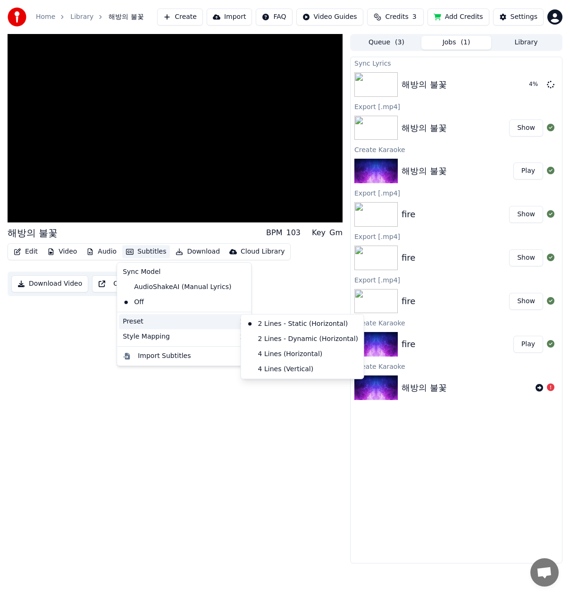
click at [216, 470] on div "해방의 불꽃 BPM 103 Key Gm Edit Video Audio Subtitles Download Cloud Library Downloa…" at bounding box center [175, 298] width 335 height 529
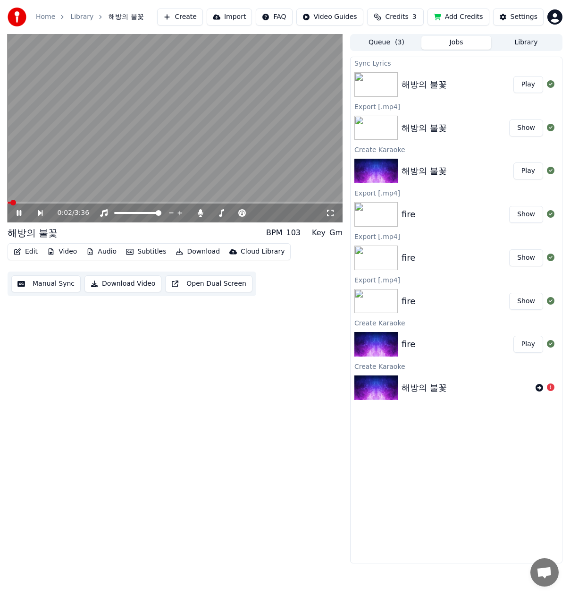
click at [11, 205] on span at bounding box center [13, 203] width 6 height 6
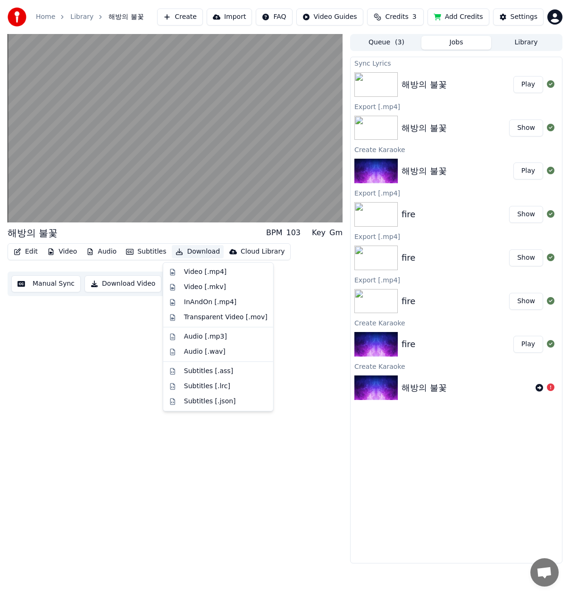
click at [196, 252] on button "Download" at bounding box center [198, 251] width 52 height 13
click at [193, 275] on div "Video [.mp4]" at bounding box center [205, 271] width 42 height 9
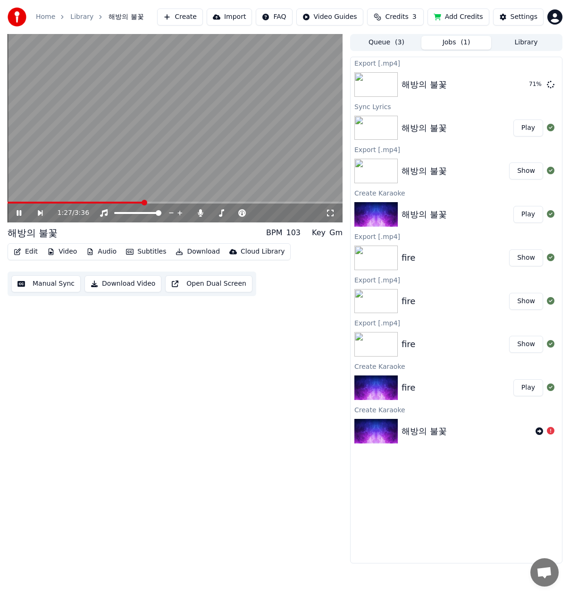
click at [149, 74] on video at bounding box center [175, 128] width 335 height 188
